Goal: Task Accomplishment & Management: Manage account settings

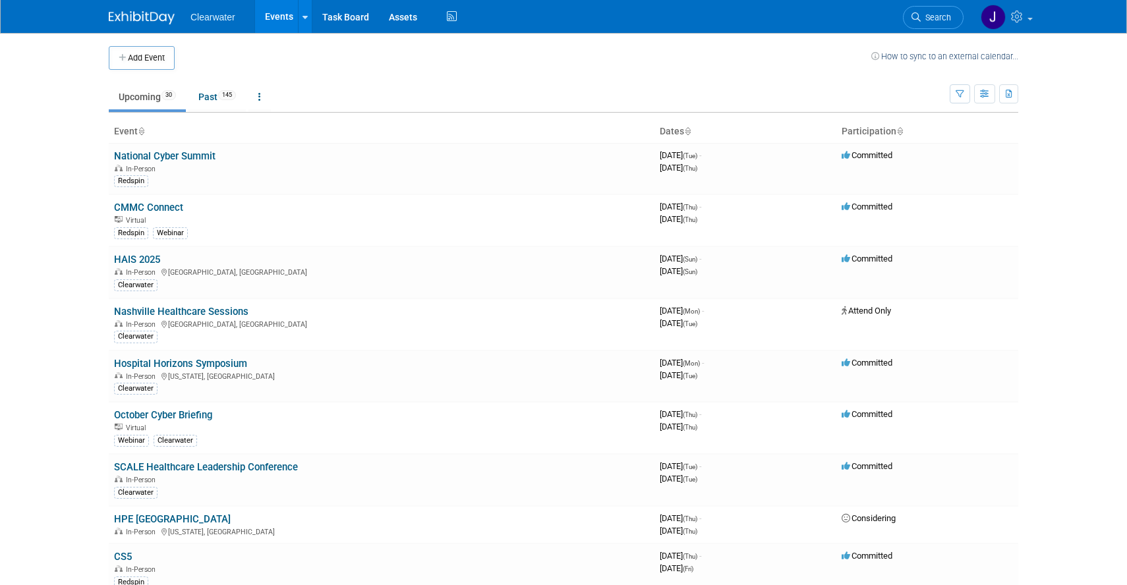
click at [136, 132] on th "Event" at bounding box center [382, 132] width 546 height 22
click at [142, 132] on icon at bounding box center [141, 132] width 7 height 9
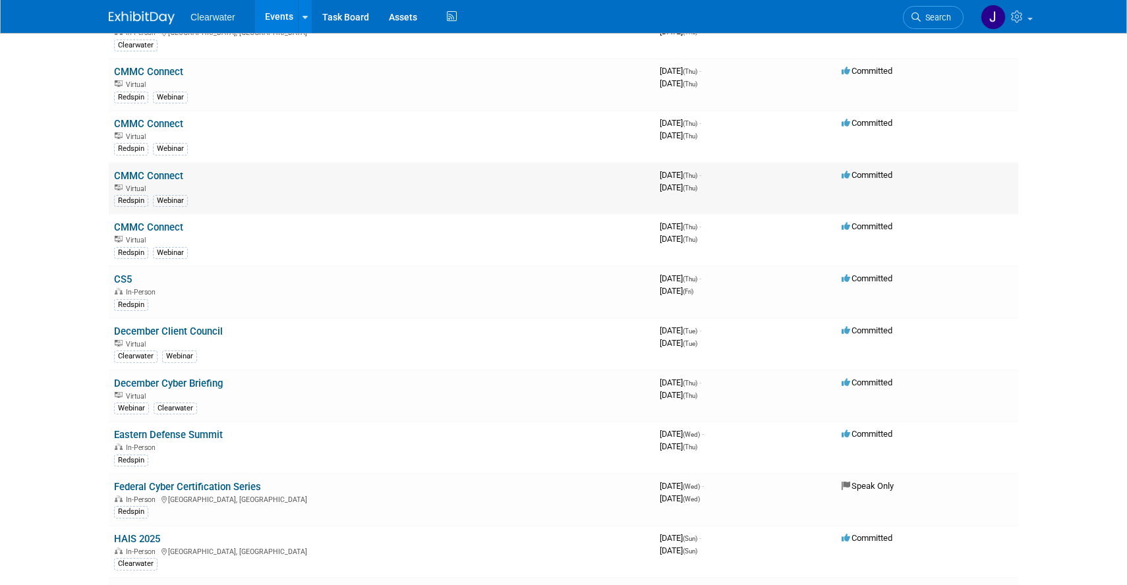
scroll to position [187, 0]
click at [118, 277] on link "CS5" at bounding box center [123, 280] width 18 height 12
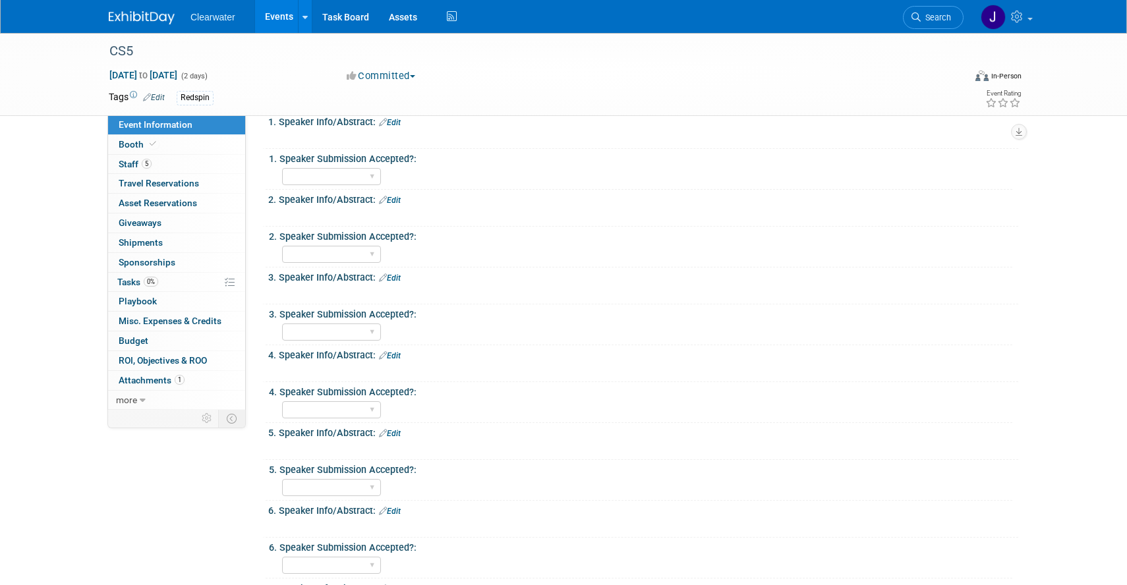
scroll to position [600, 0]
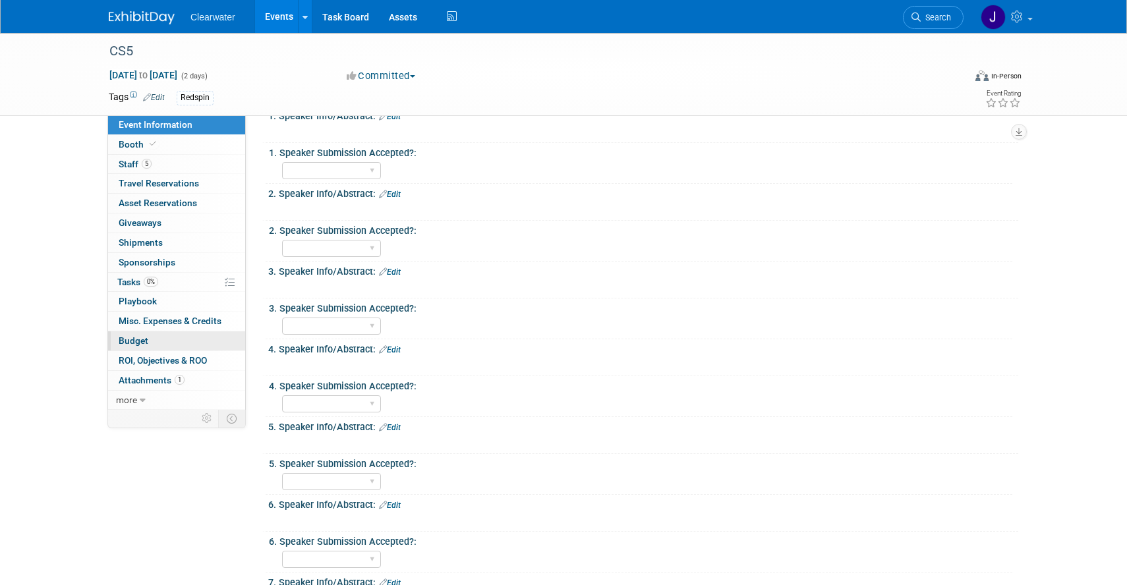
click at [140, 344] on span "Budget" at bounding box center [134, 340] width 30 height 11
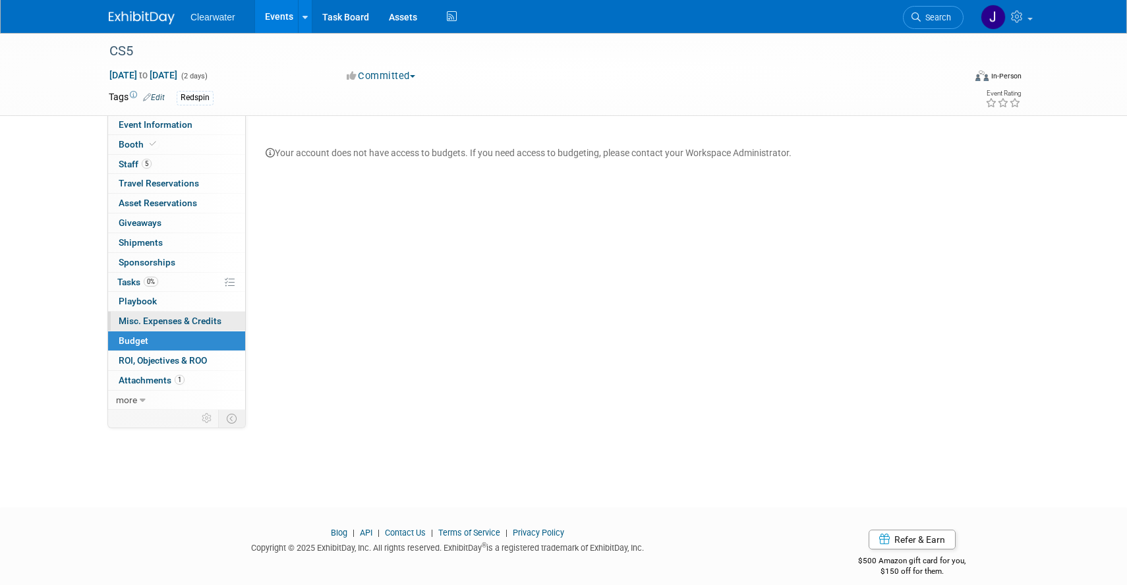
click at [173, 319] on span "Misc. Expenses & Credits 0" at bounding box center [170, 321] width 103 height 11
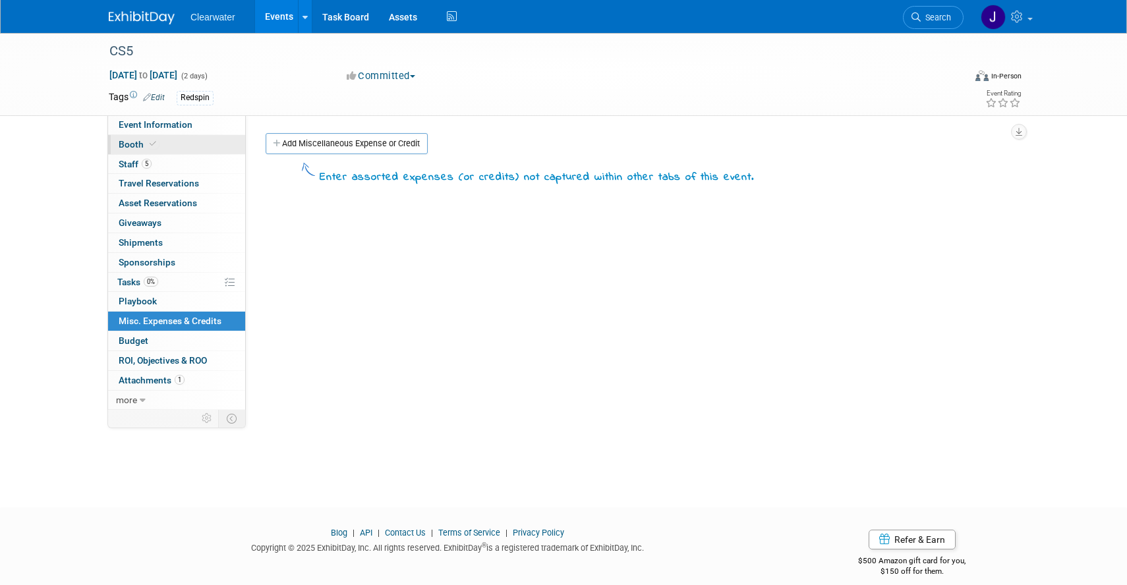
click at [165, 142] on link "Booth" at bounding box center [176, 144] width 137 height 19
select select "Paid"
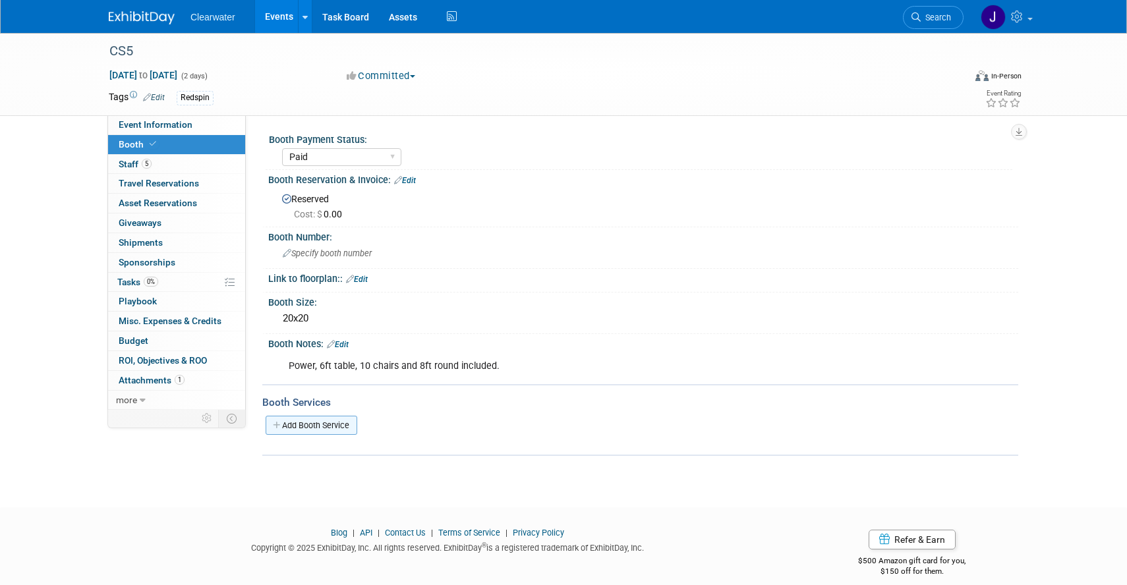
click at [341, 426] on link "Add Booth Service" at bounding box center [312, 425] width 92 height 19
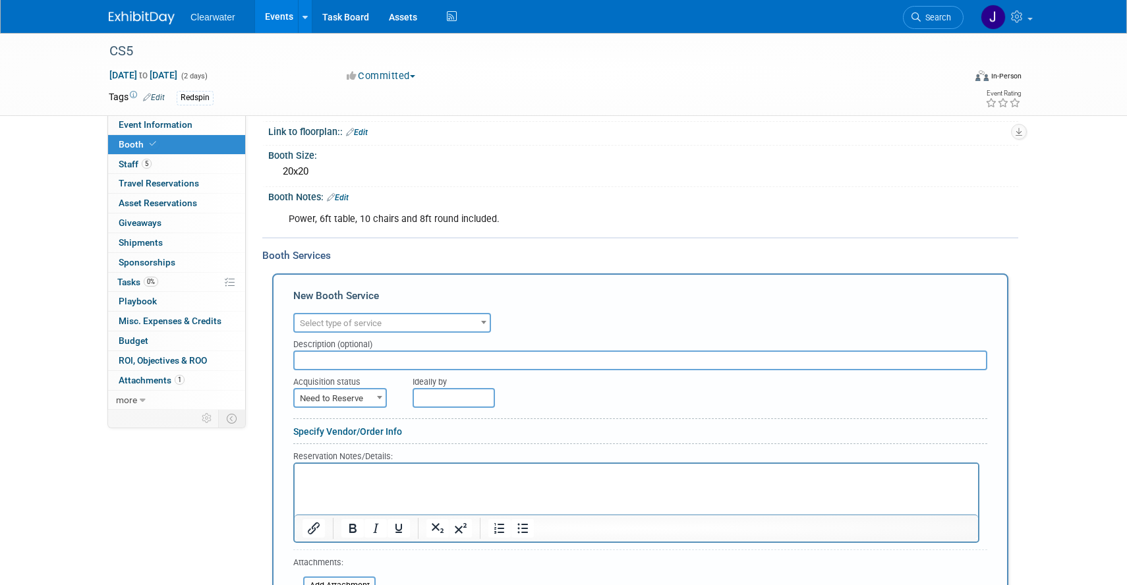
scroll to position [150, 0]
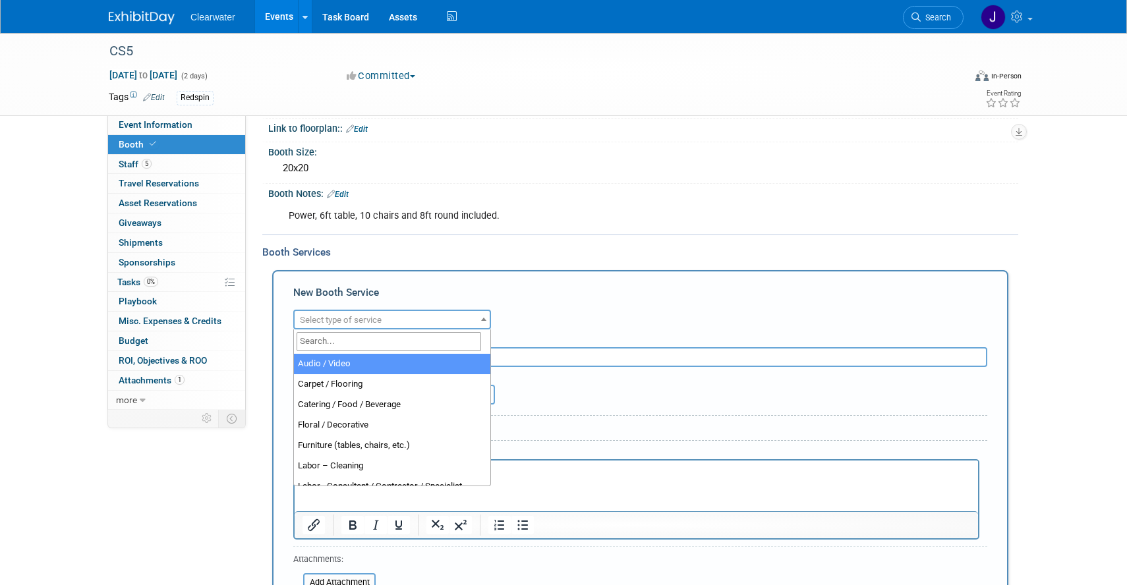
click at [352, 321] on span "Select type of service" at bounding box center [341, 320] width 82 height 10
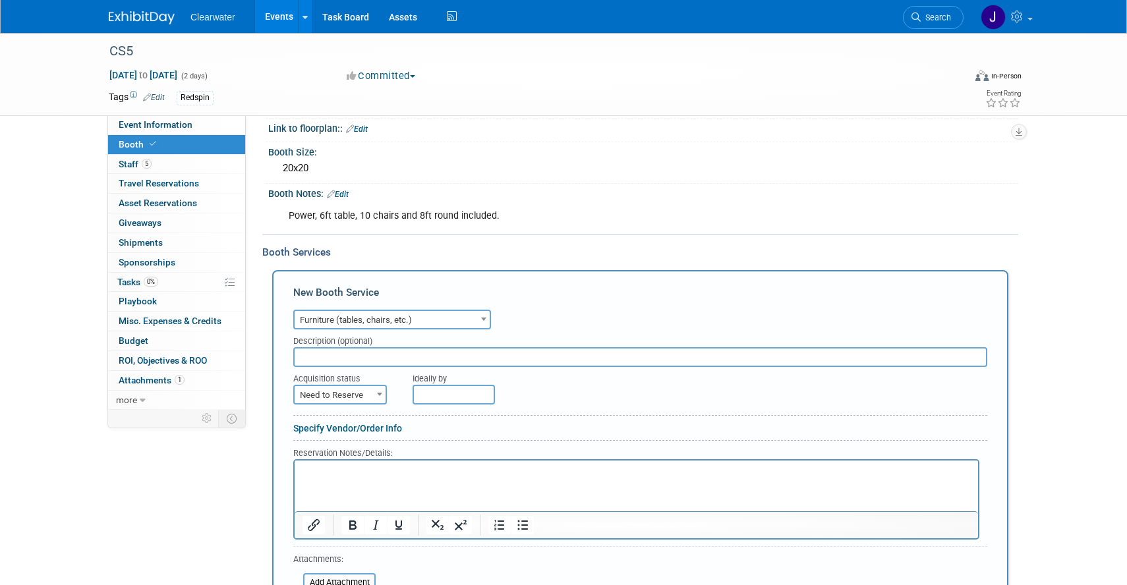
select select "6"
click at [387, 366] on input "text" at bounding box center [640, 357] width 694 height 20
type input "Bistro Table"
click at [370, 397] on span "Need to Reserve" at bounding box center [340, 395] width 91 height 18
select select "2"
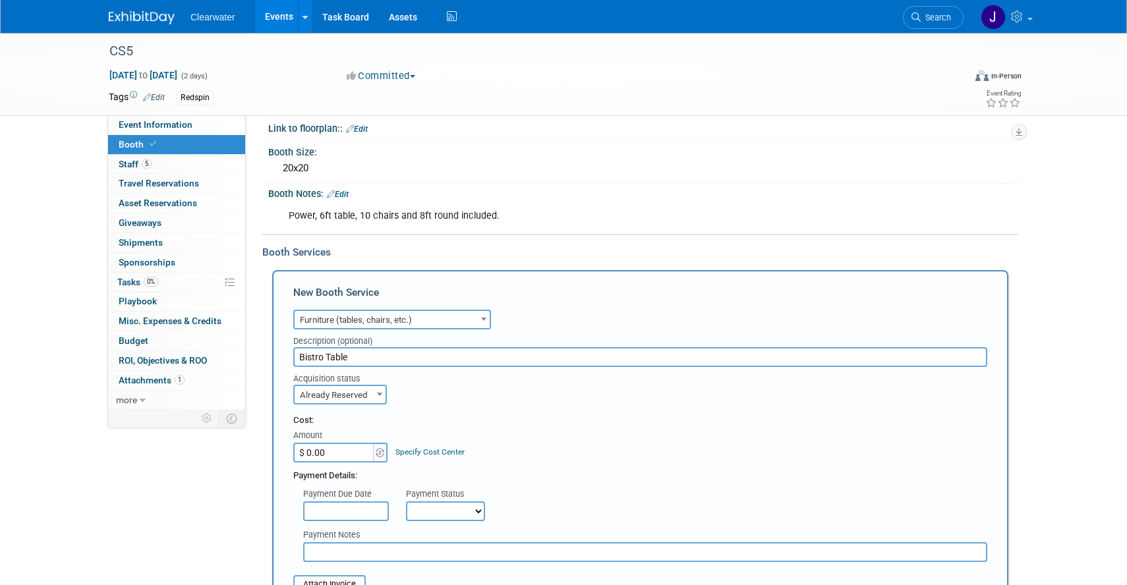
click at [352, 454] on input "$ 0.00" at bounding box center [334, 453] width 82 height 20
click at [392, 352] on input "Bistro Table" at bounding box center [640, 357] width 694 height 20
type input "Bistro Table & Bar Stool"
click at [331, 452] on input "$ 0.00" at bounding box center [334, 453] width 82 height 20
paste input "1,118.41"
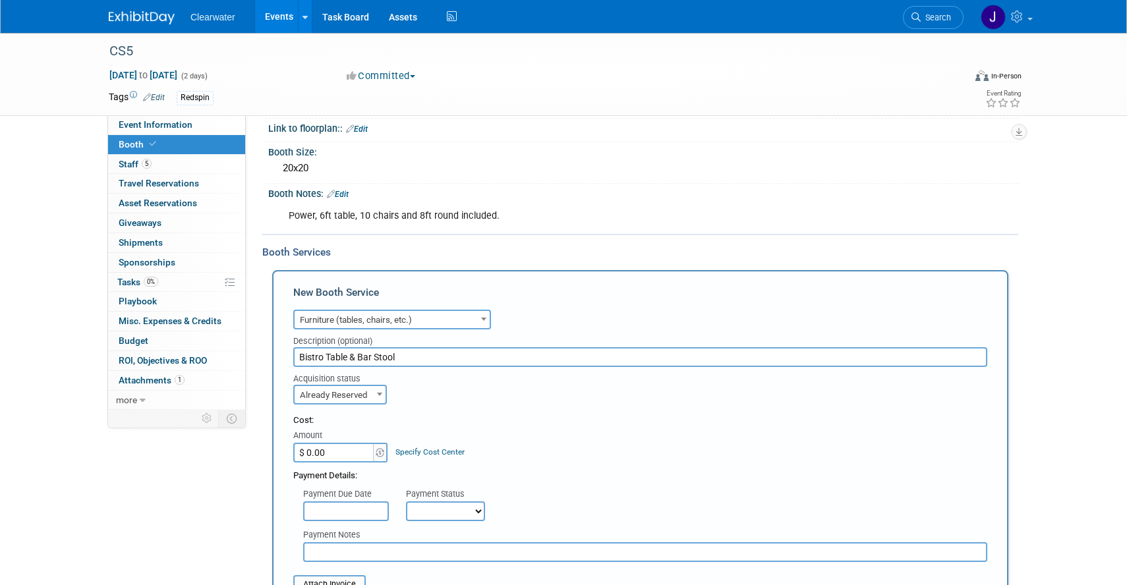
type input "$ 1,118.41"
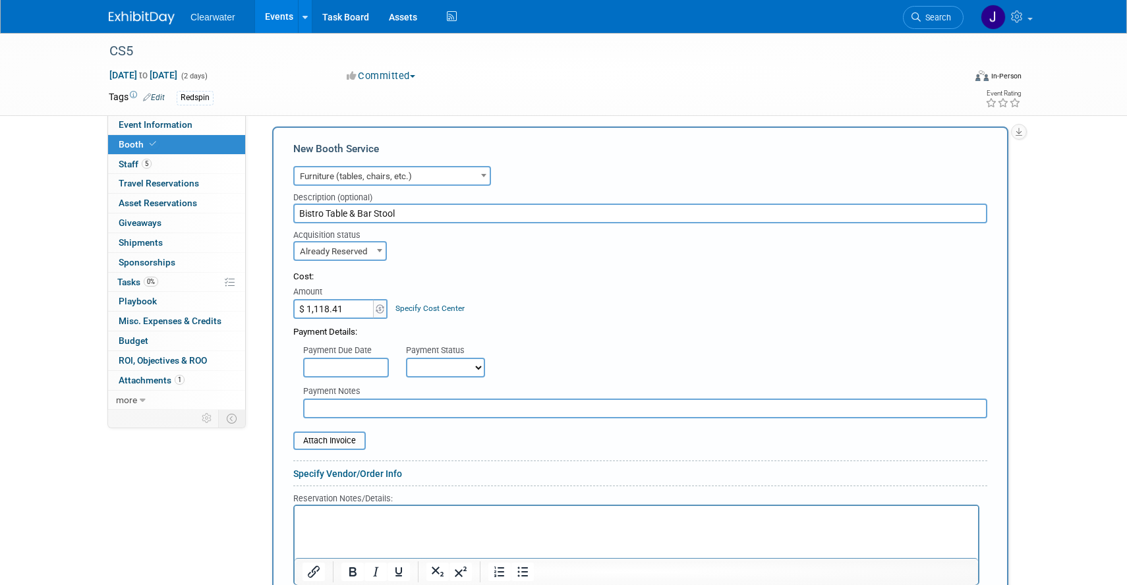
scroll to position [300, 0]
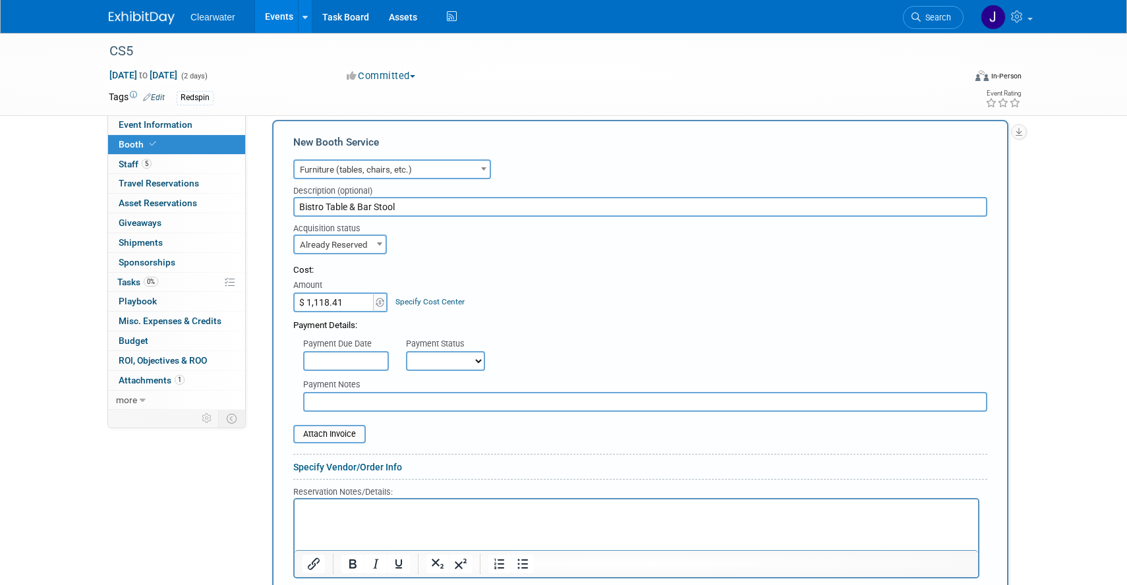
click at [441, 360] on select "Not Paid Yet Partially Paid Paid in Full" at bounding box center [445, 361] width 79 height 20
select select "1"
click at [406, 351] on select "Not Paid Yet Partially Paid Paid in Full" at bounding box center [445, 361] width 79 height 20
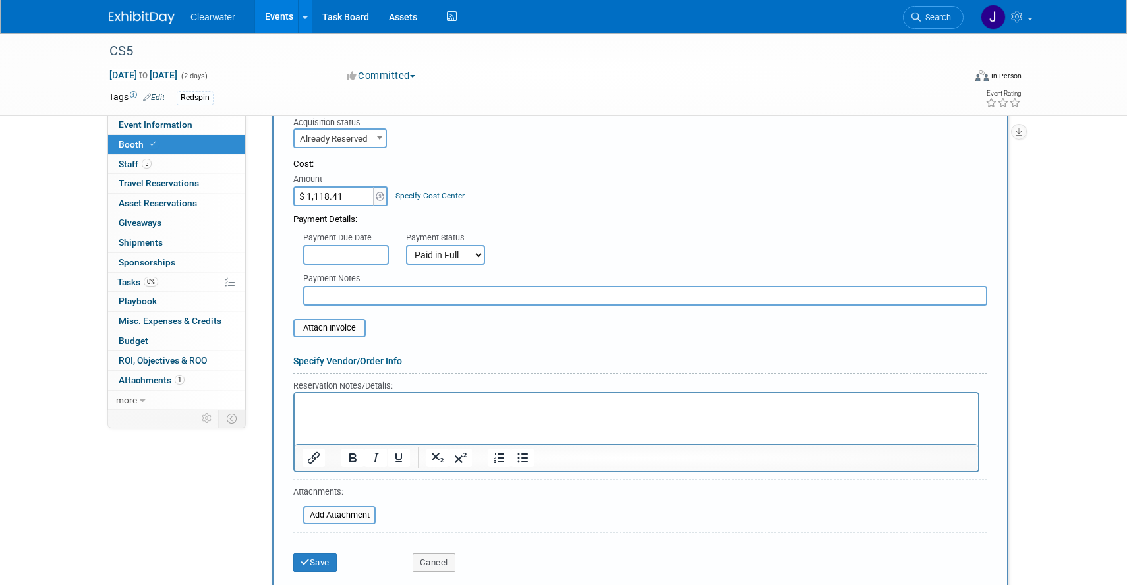
scroll to position [411, 0]
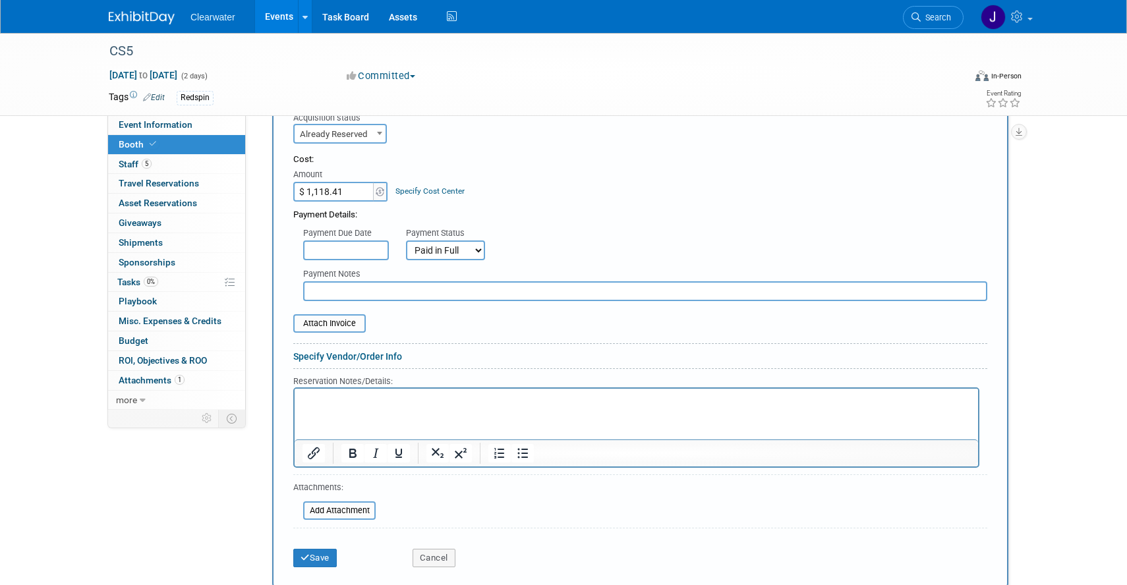
click at [345, 406] on html at bounding box center [636, 397] width 683 height 18
click at [327, 557] on button "Save" at bounding box center [314, 558] width 43 height 18
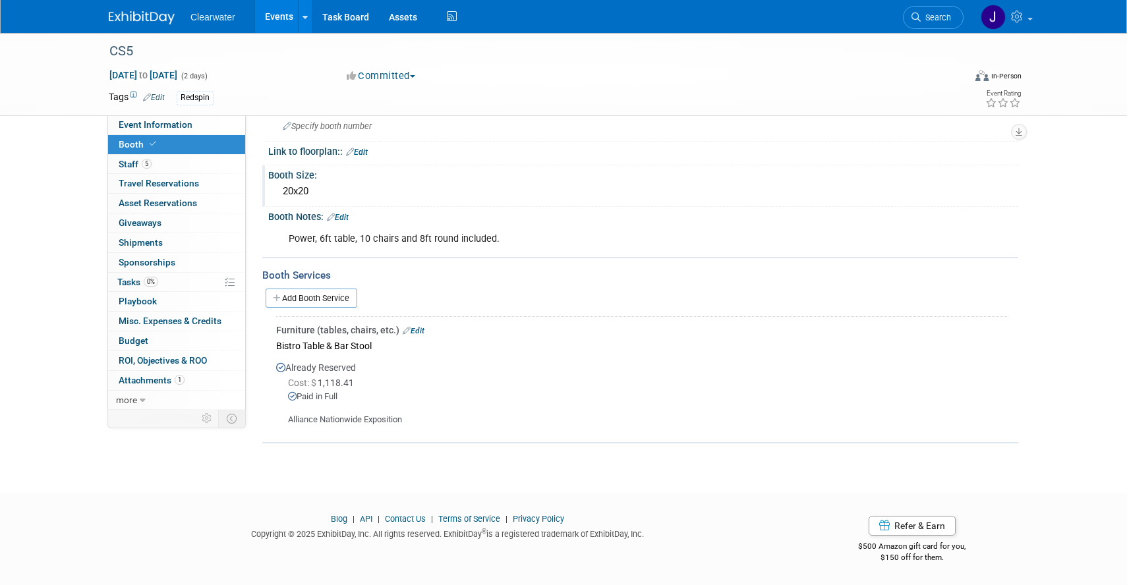
scroll to position [0, 0]
